Goal: Check status: Check status

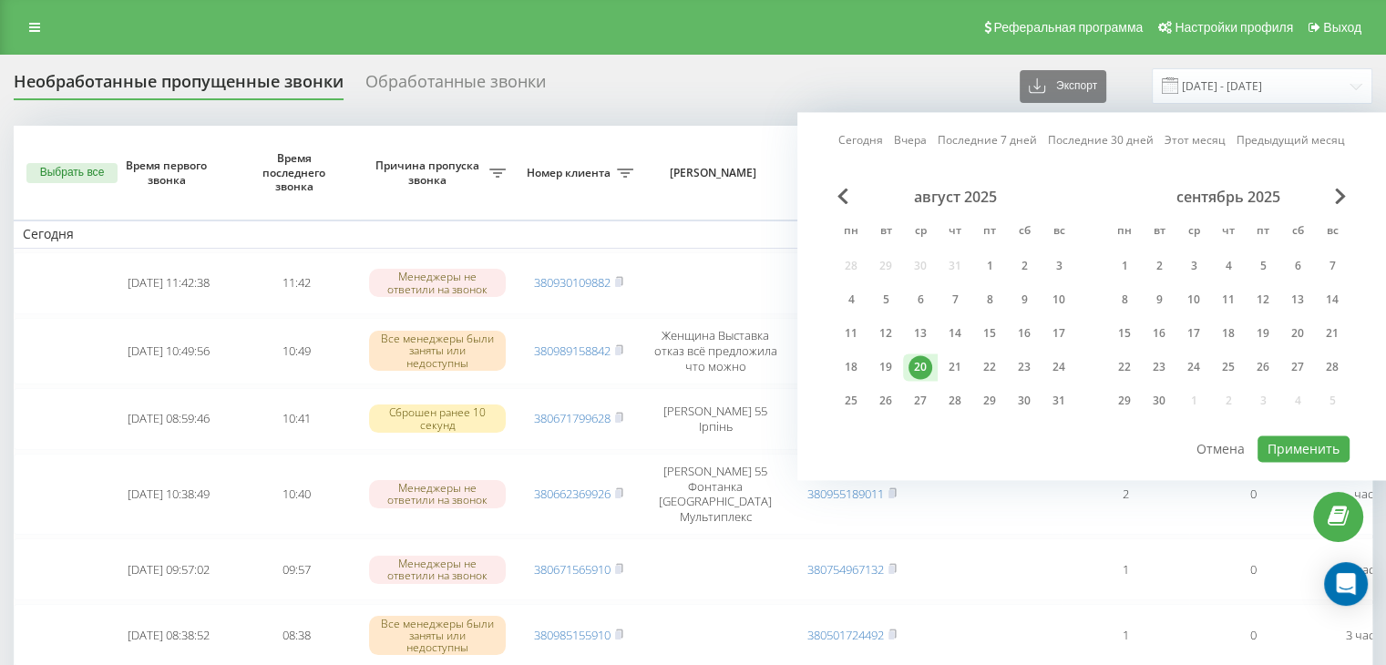
scroll to position [0, 463]
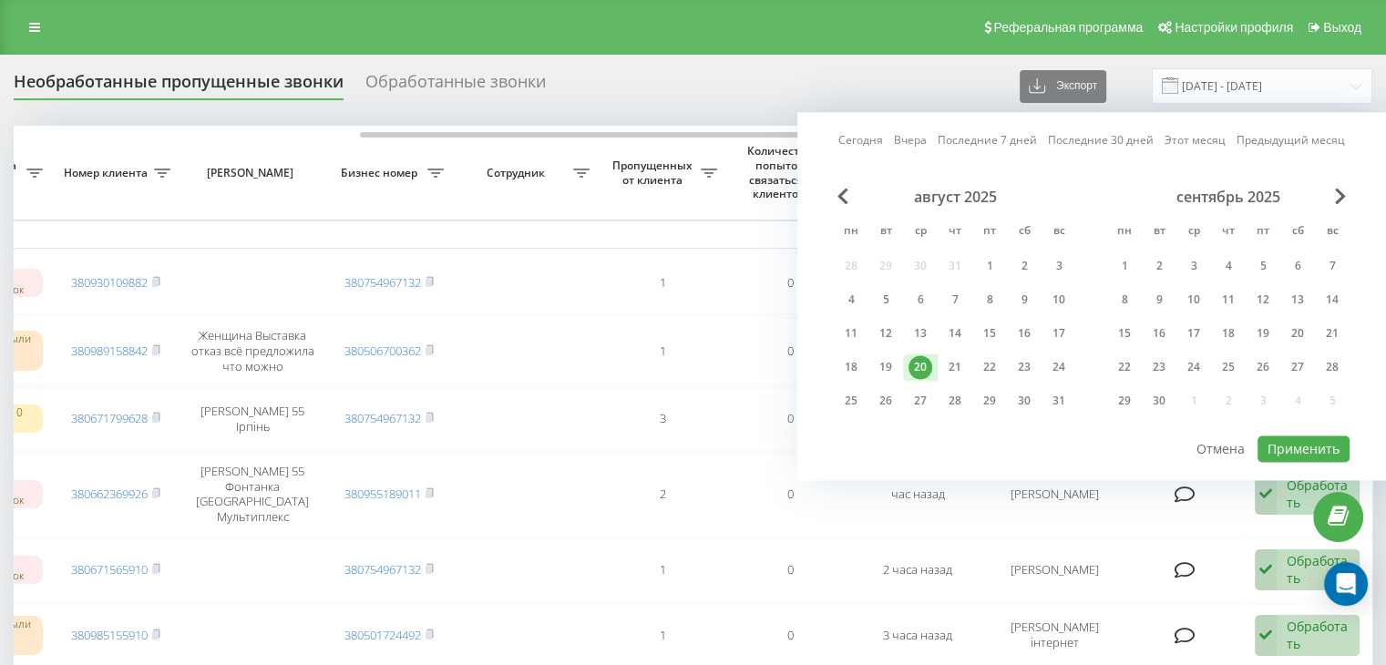
click at [696, 80] on div "Необработанные пропущенные звонки Обработанные звонки Экспорт .csv .xlsx 20.08.…" at bounding box center [693, 86] width 1358 height 36
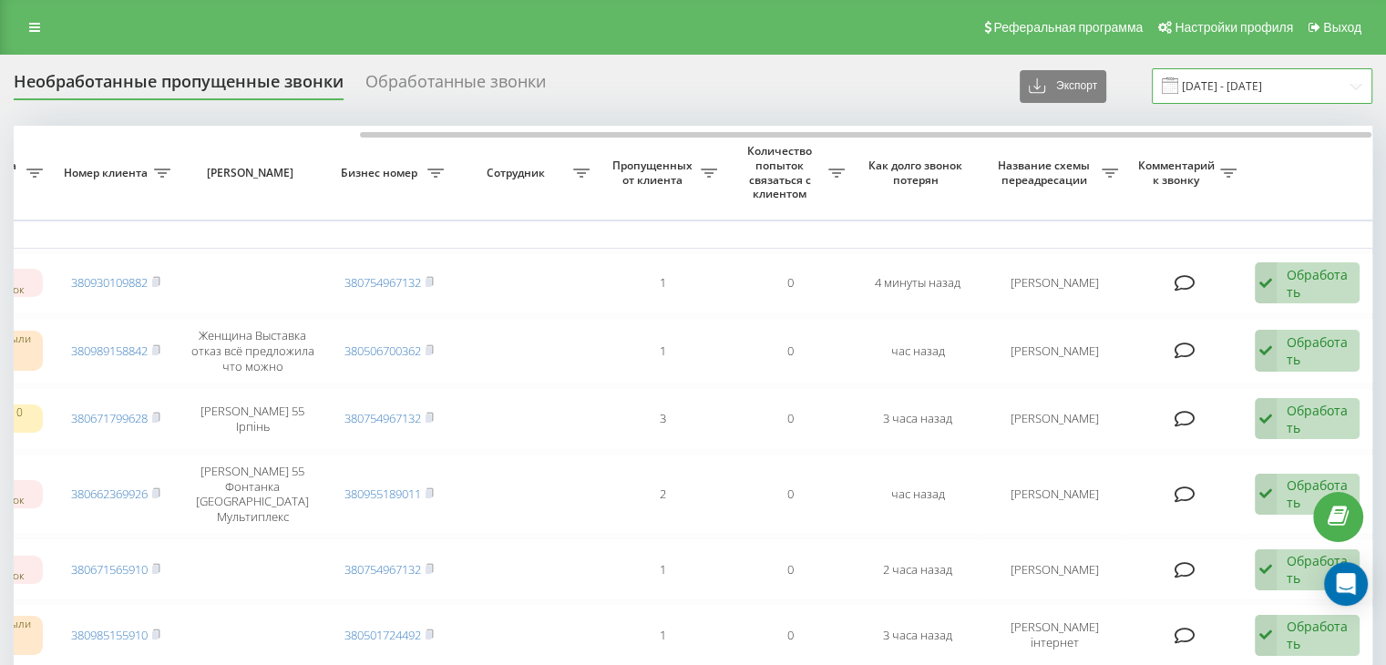
click at [1300, 90] on input "[DATE] - [DATE]" at bounding box center [1262, 86] width 220 height 36
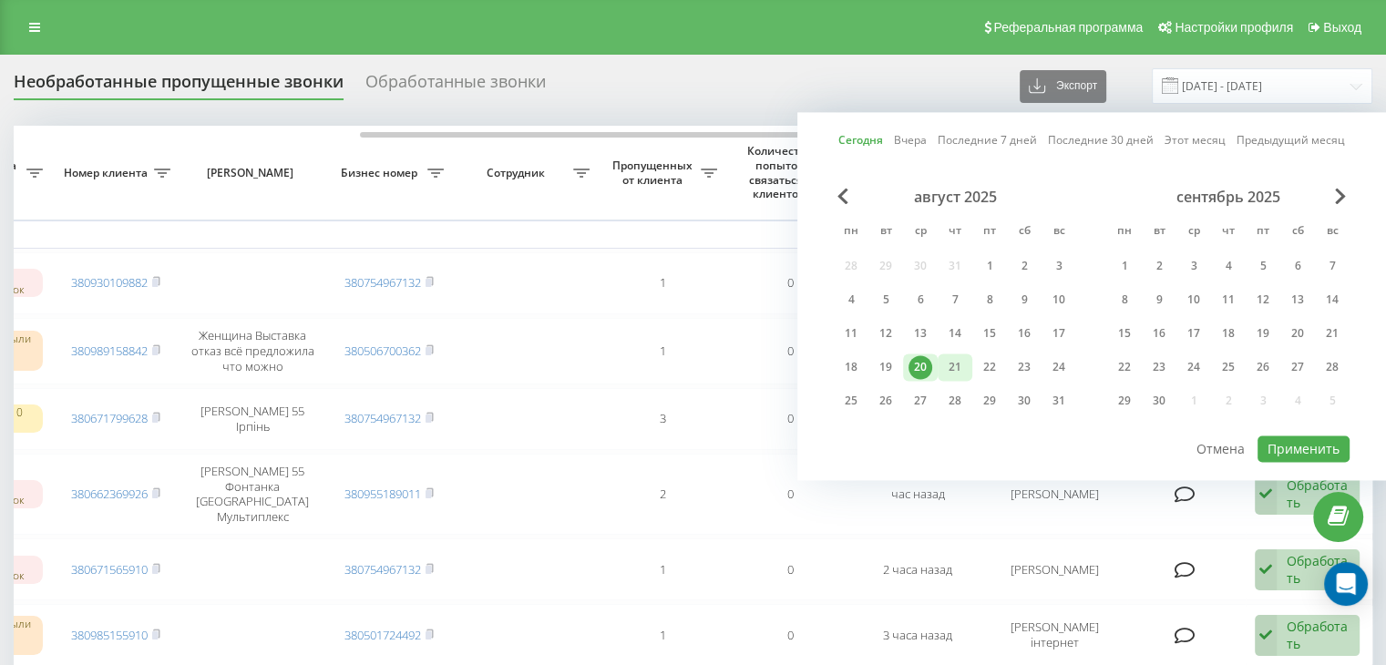
click at [946, 368] on div "21" at bounding box center [955, 367] width 24 height 24
click at [931, 369] on div "20" at bounding box center [920, 367] width 24 height 24
click at [957, 364] on div "21" at bounding box center [955, 367] width 24 height 24
click at [930, 368] on div "20" at bounding box center [920, 367] width 24 height 24
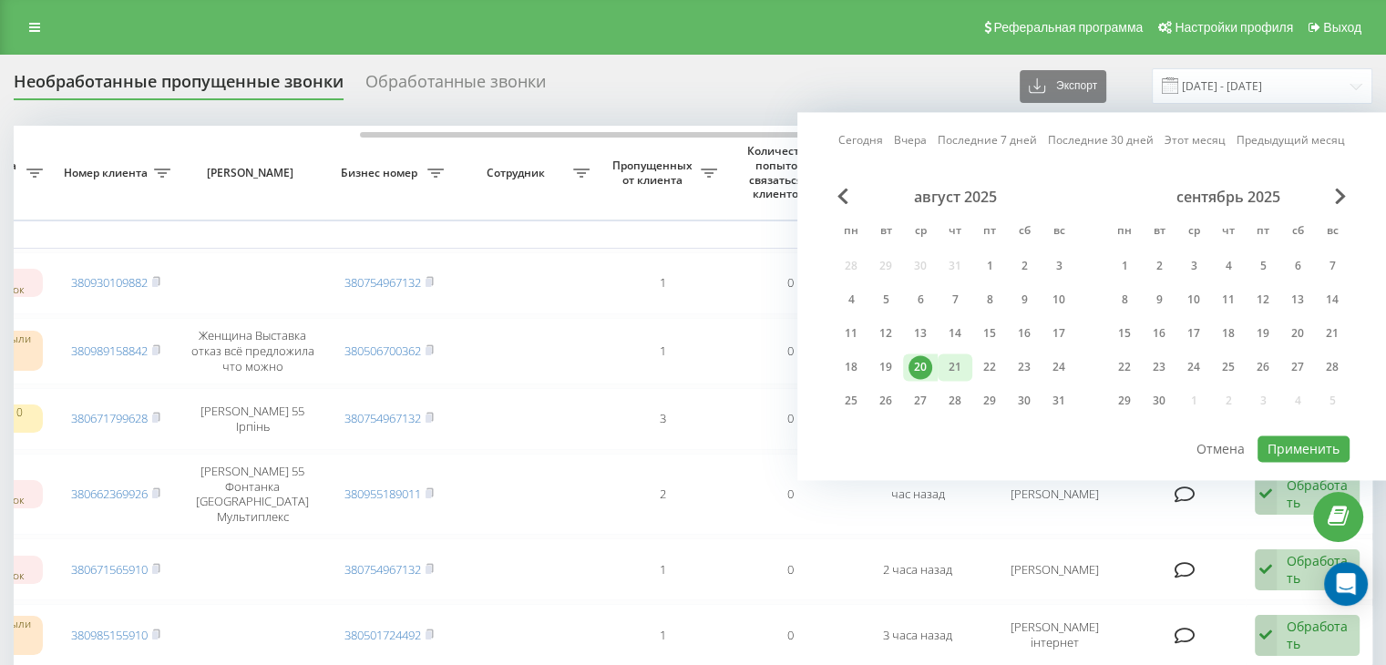
click at [955, 358] on div "21" at bounding box center [955, 367] width 24 height 24
click at [918, 358] on div "20" at bounding box center [920, 367] width 24 height 24
click at [948, 361] on div "21" at bounding box center [955, 367] width 24 height 24
click at [748, 85] on div "Необработанные пропущенные звонки Обработанные звонки Экспорт .csv .xlsx 20.08.…" at bounding box center [693, 86] width 1358 height 36
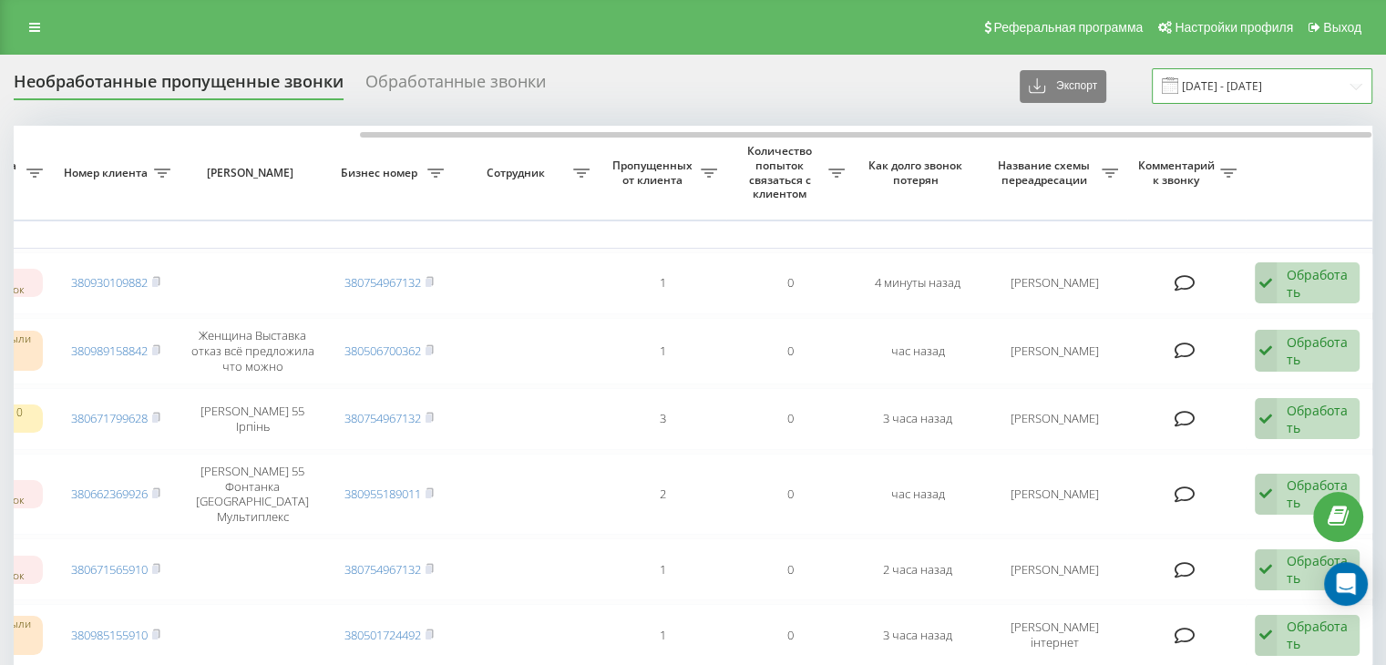
click at [1272, 87] on input "20.08.2025 - 20.08.2025" at bounding box center [1262, 86] width 220 height 36
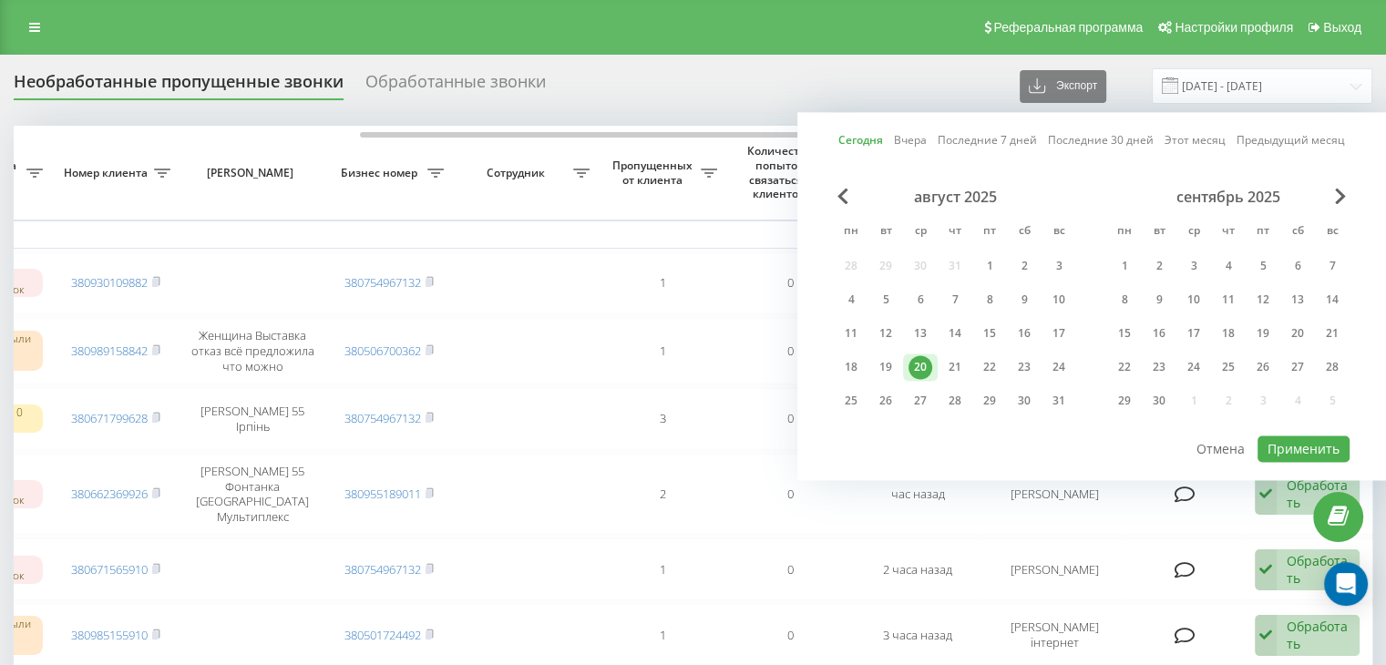
click at [920, 363] on div "20" at bounding box center [920, 367] width 24 height 24
click at [1292, 447] on button "Применить" at bounding box center [1303, 448] width 92 height 26
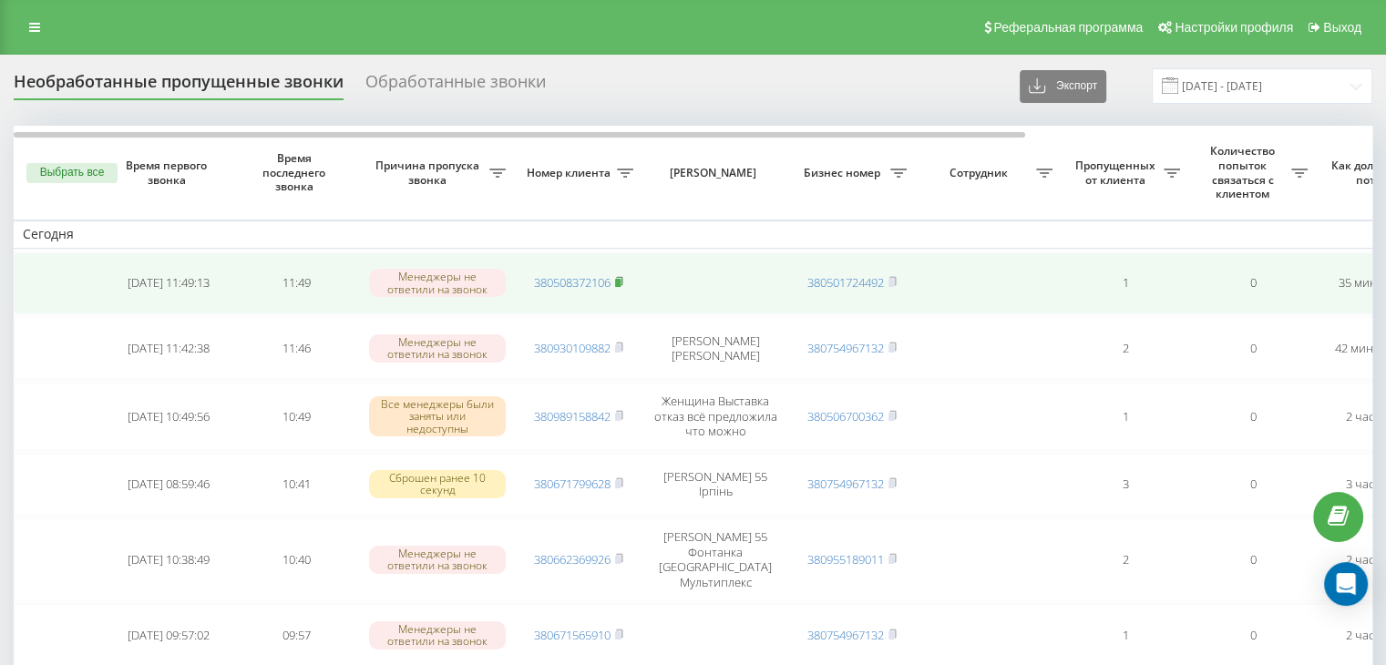
click at [621, 277] on icon at bounding box center [619, 281] width 8 height 11
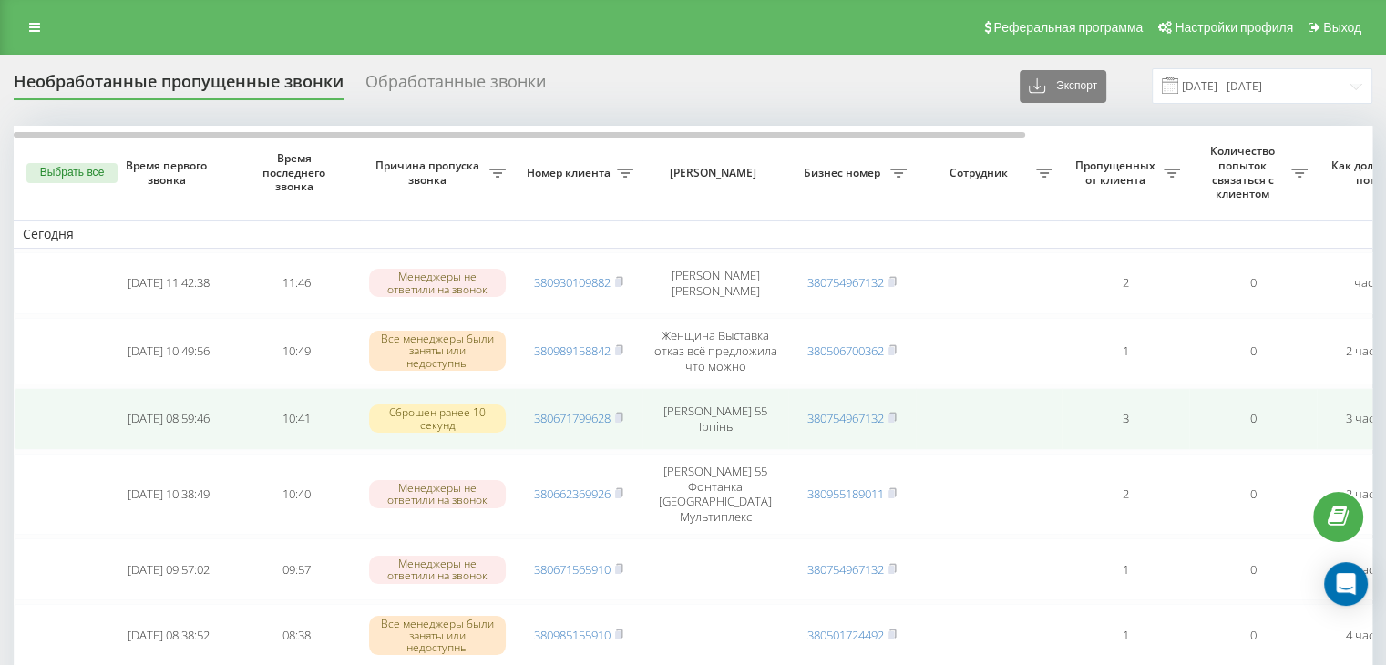
scroll to position [91, 0]
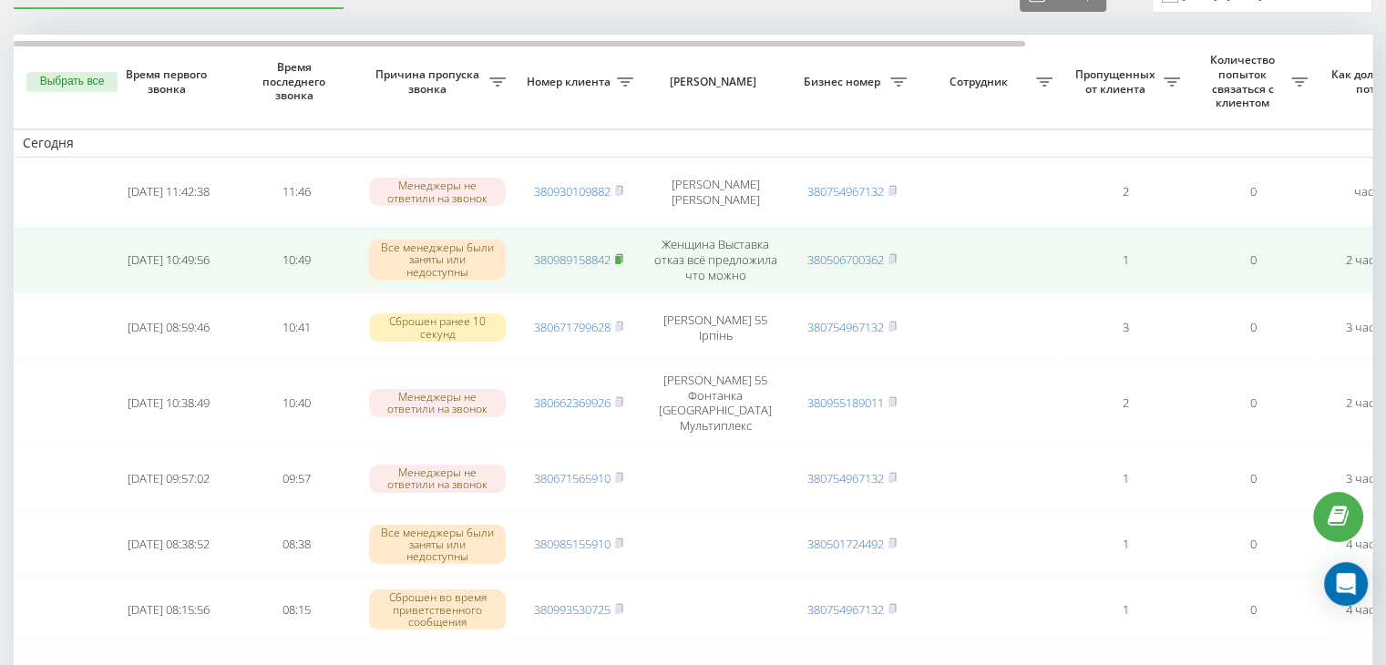
click at [623, 260] on icon at bounding box center [619, 258] width 8 height 11
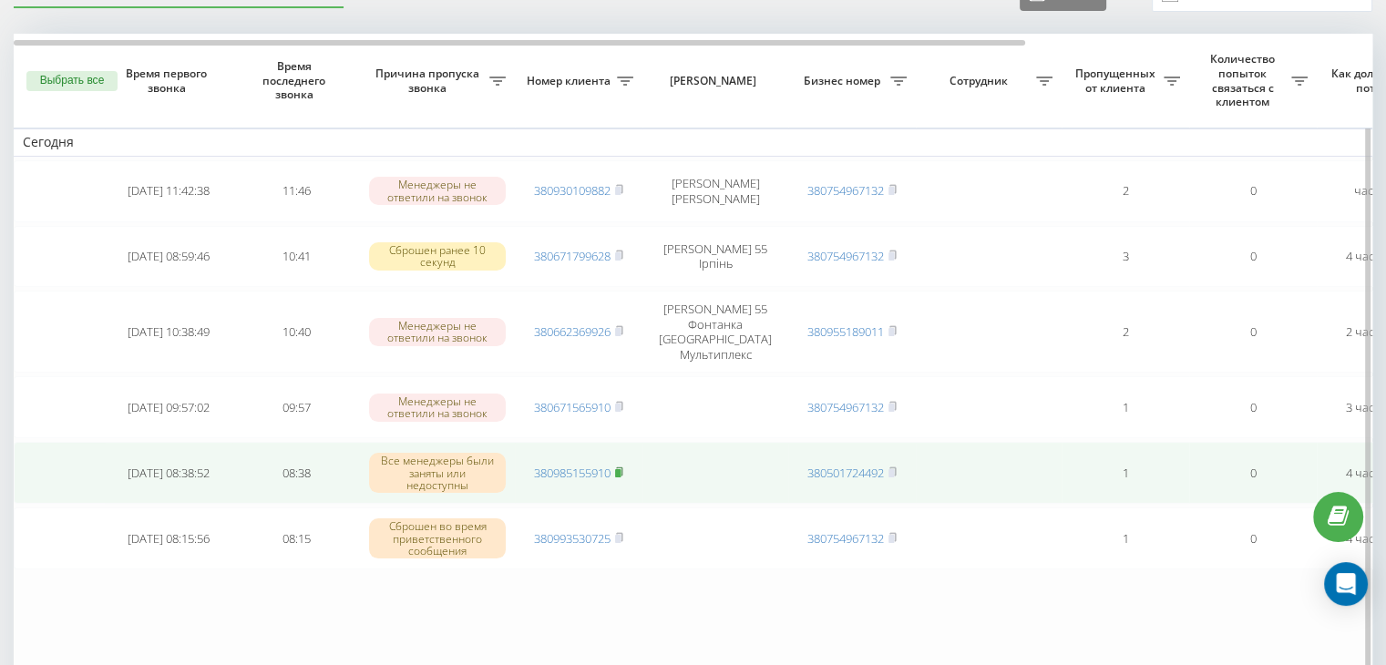
click at [620, 469] on rect at bounding box center [617, 473] width 5 height 8
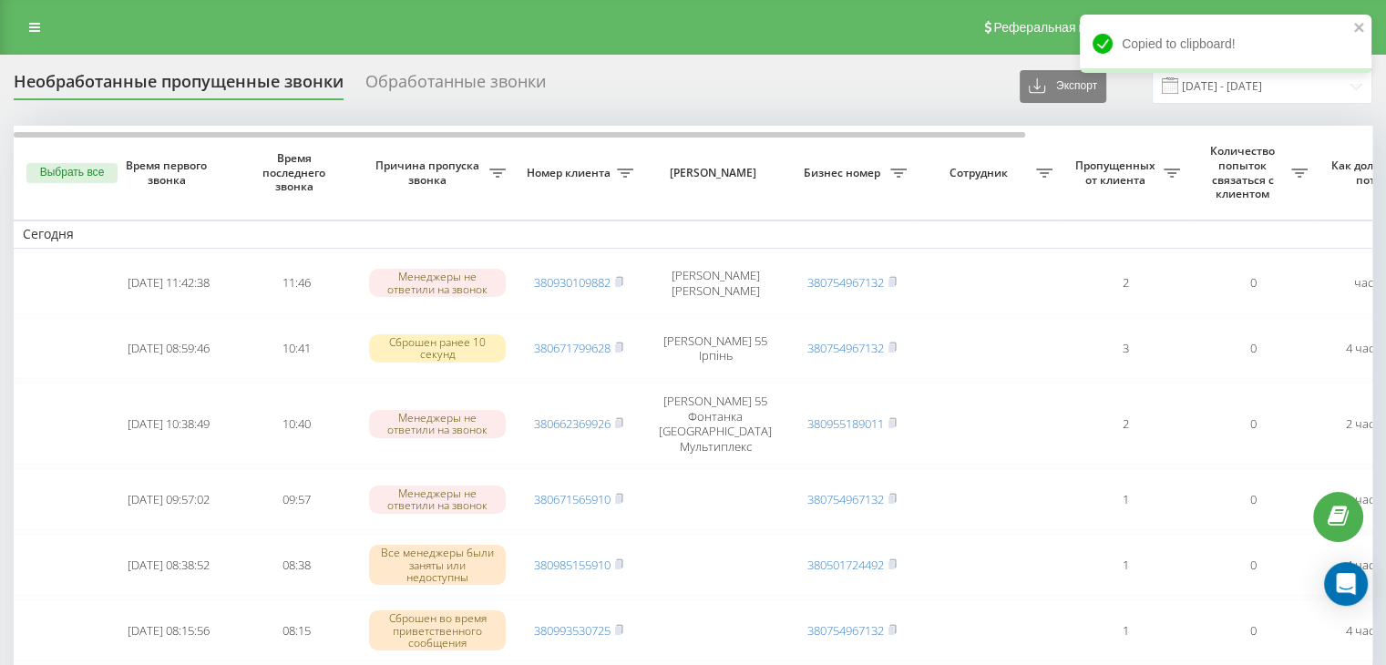
click at [1210, 85] on div "Copied to clipboard!" at bounding box center [1226, 50] width 292 height 71
click at [1178, 87] on span at bounding box center [1170, 85] width 16 height 16
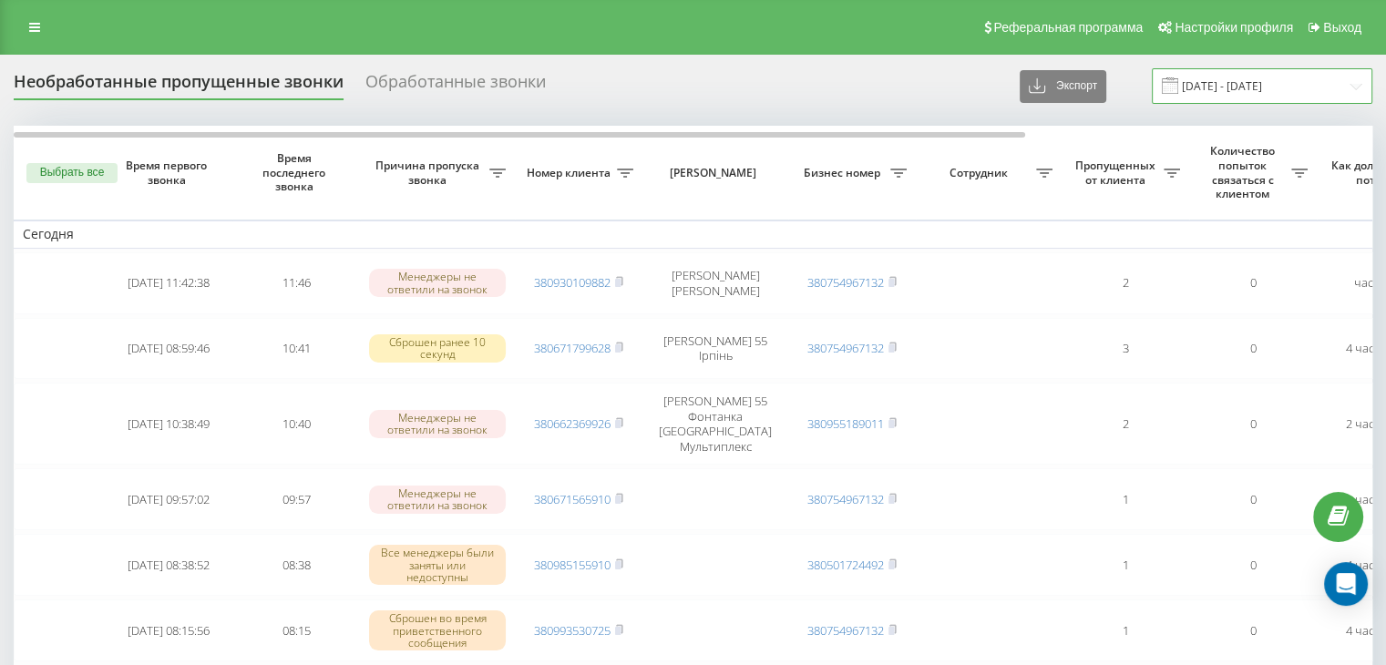
click at [1208, 87] on input "20.08.2025 - 20.08.2025" at bounding box center [1262, 86] width 220 height 36
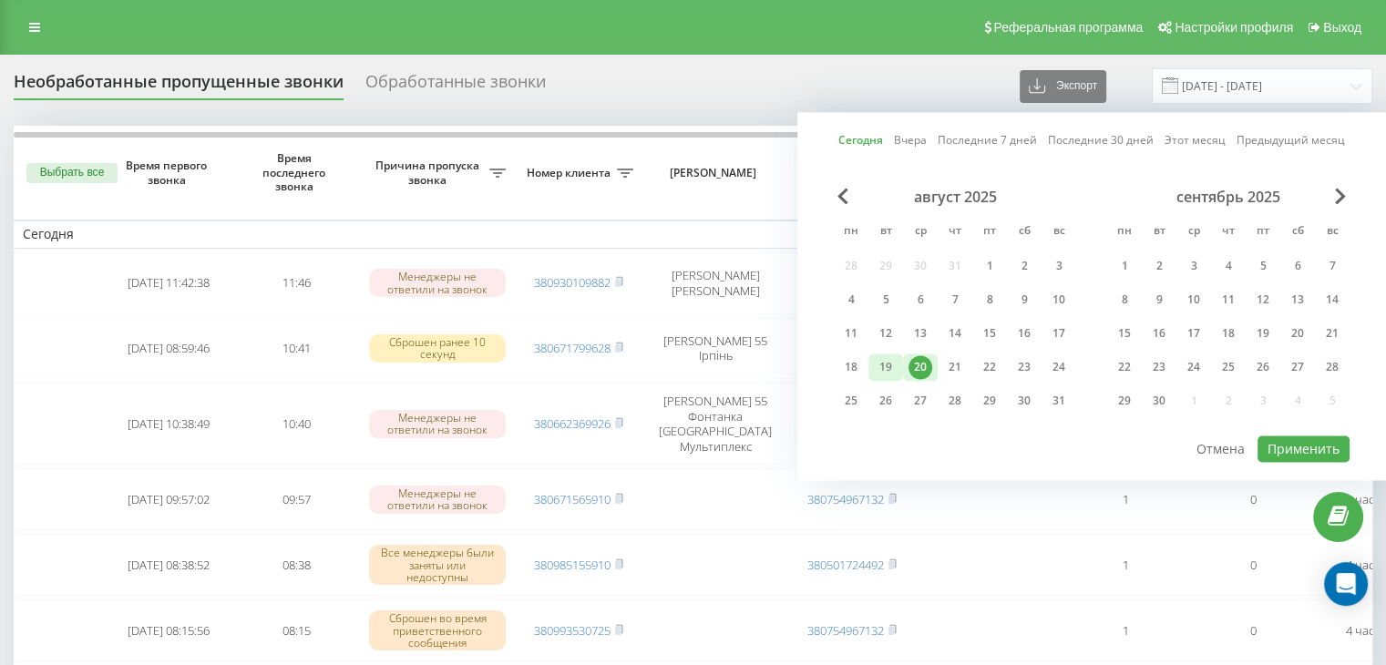
click at [886, 372] on div "19" at bounding box center [886, 367] width 24 height 24
click at [1277, 449] on button "Применить" at bounding box center [1303, 448] width 92 height 26
type input "[DATE] - [DATE]"
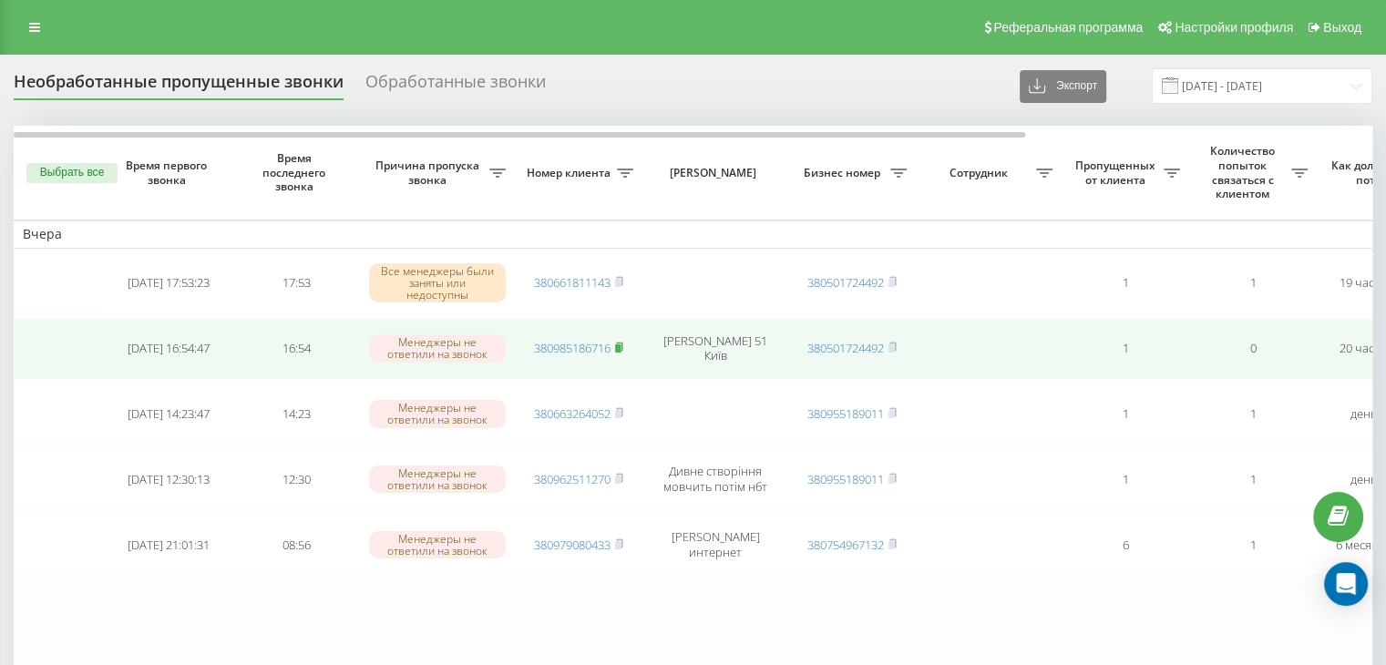
click at [620, 346] on rect at bounding box center [617, 348] width 5 height 8
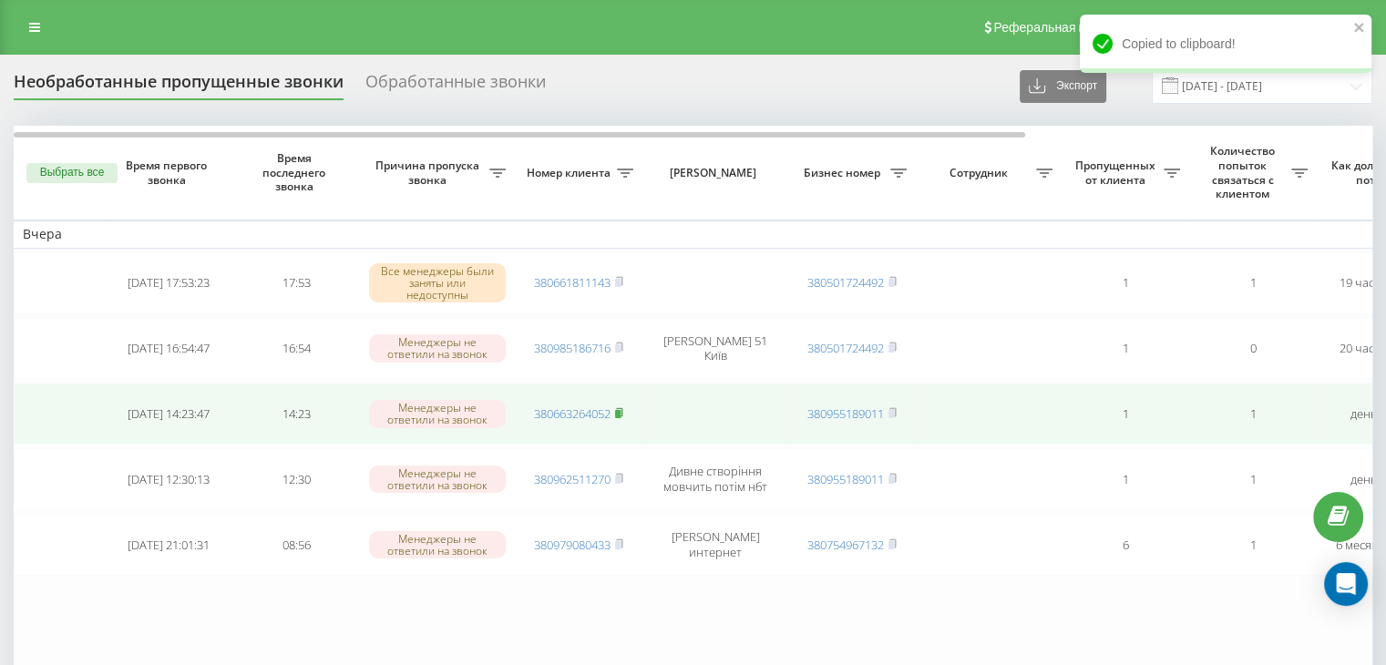
click at [623, 415] on icon at bounding box center [619, 412] width 8 height 11
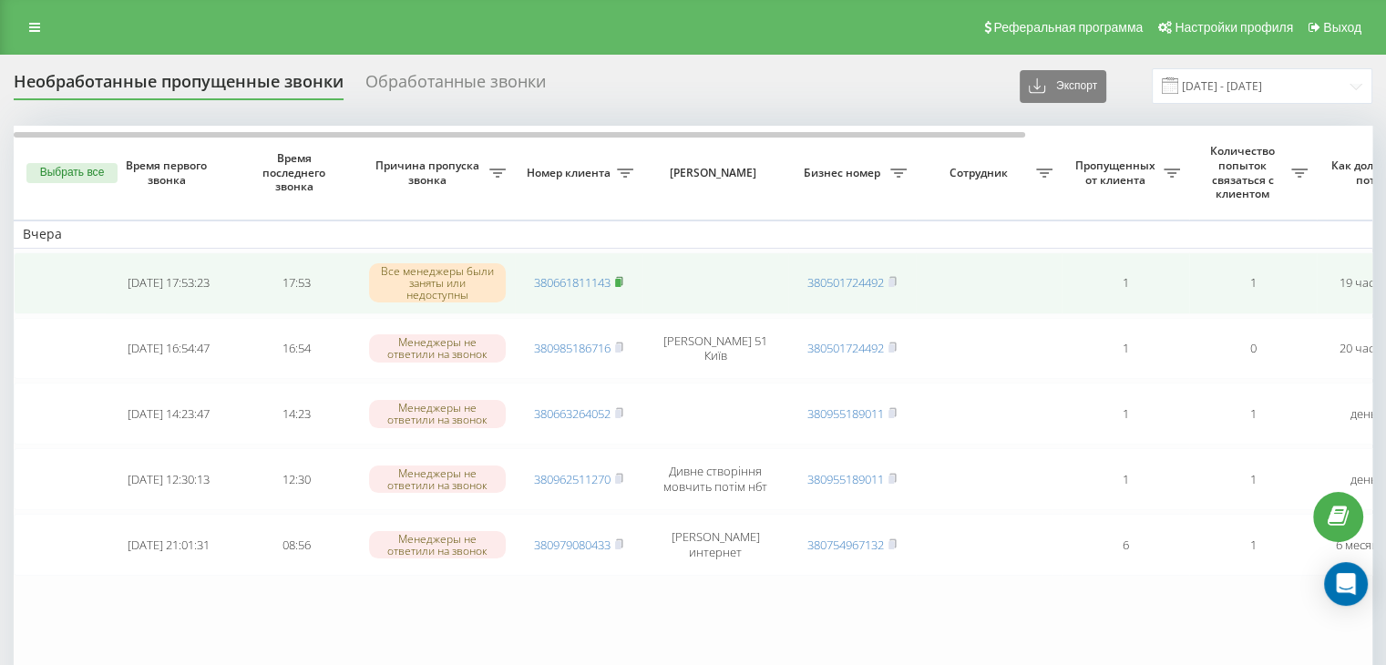
click at [622, 279] on icon at bounding box center [619, 281] width 6 height 8
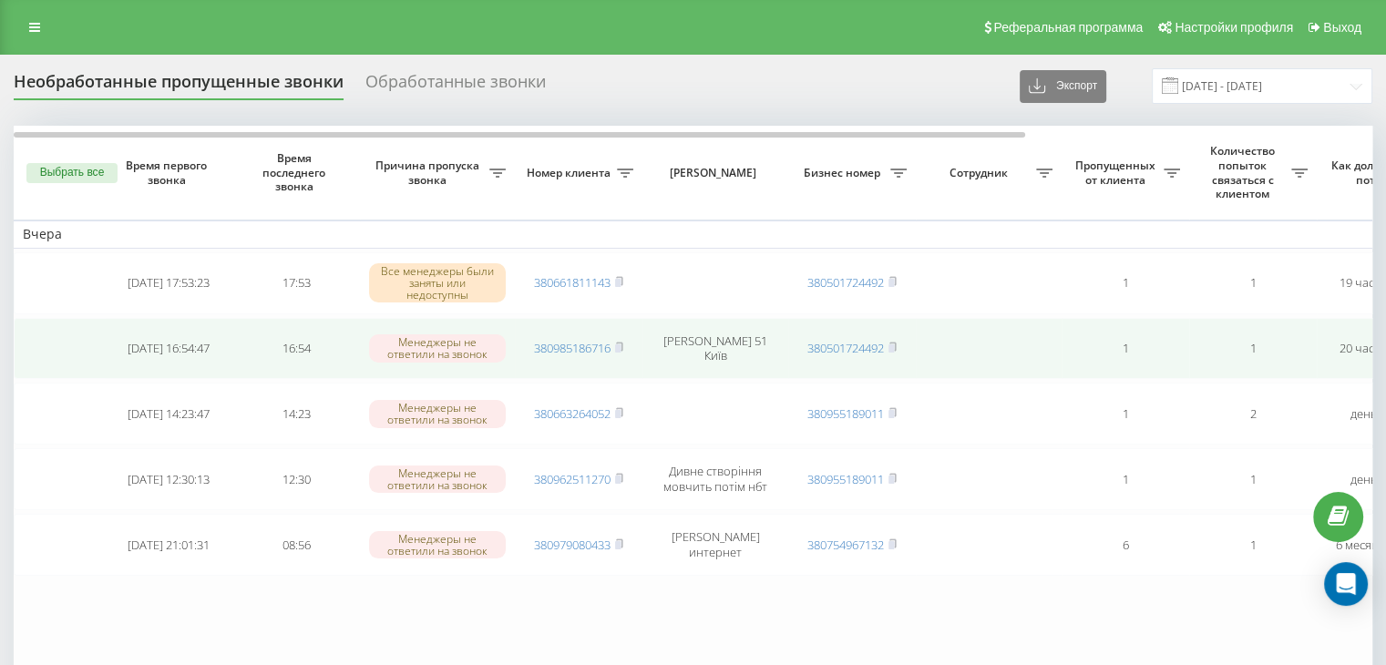
drag, startPoint x: 623, startPoint y: 344, endPoint x: 630, endPoint y: 353, distance: 11.7
click at [622, 344] on icon at bounding box center [619, 347] width 6 height 8
